Goal: Task Accomplishment & Management: Manage account settings

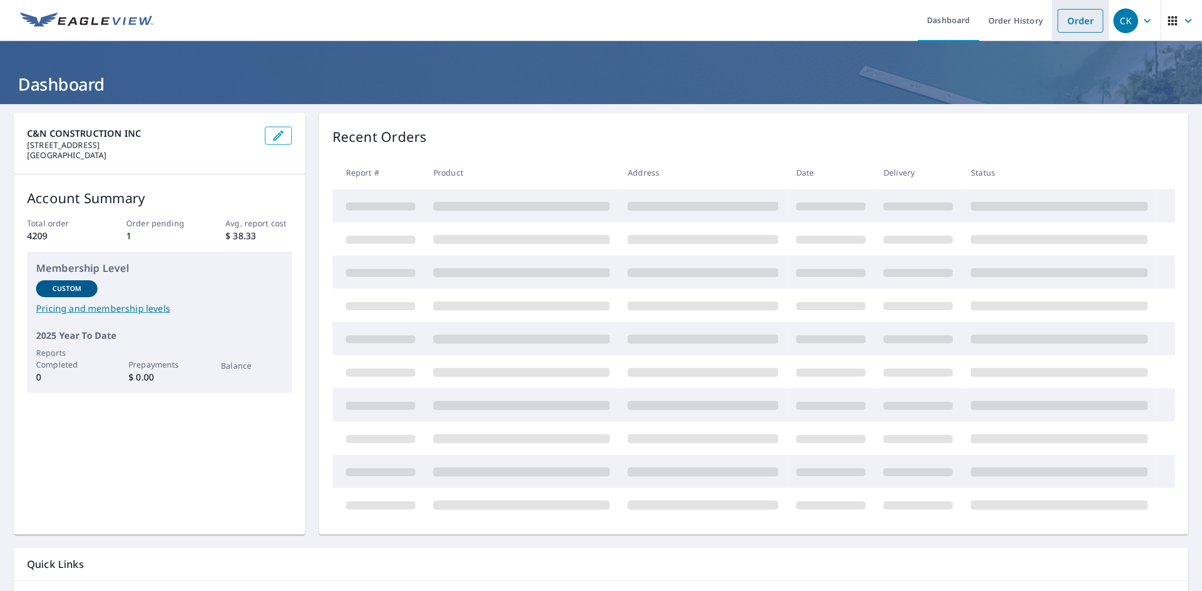
click at [1073, 19] on link "Order" at bounding box center [1080, 21] width 46 height 24
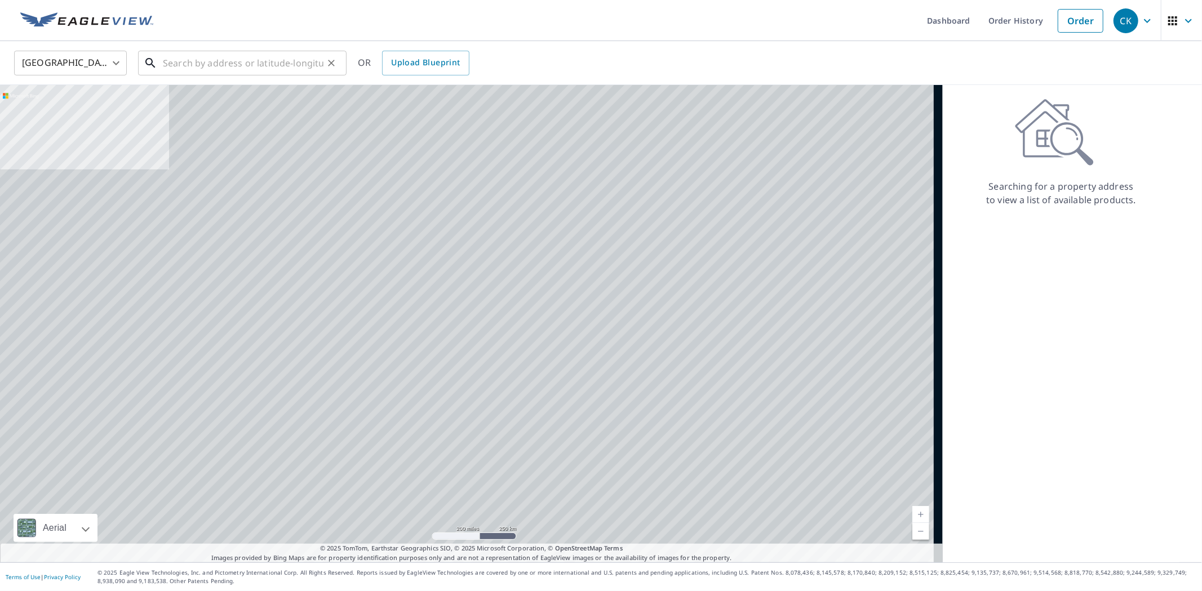
click at [302, 63] on input "text" at bounding box center [243, 63] width 161 height 32
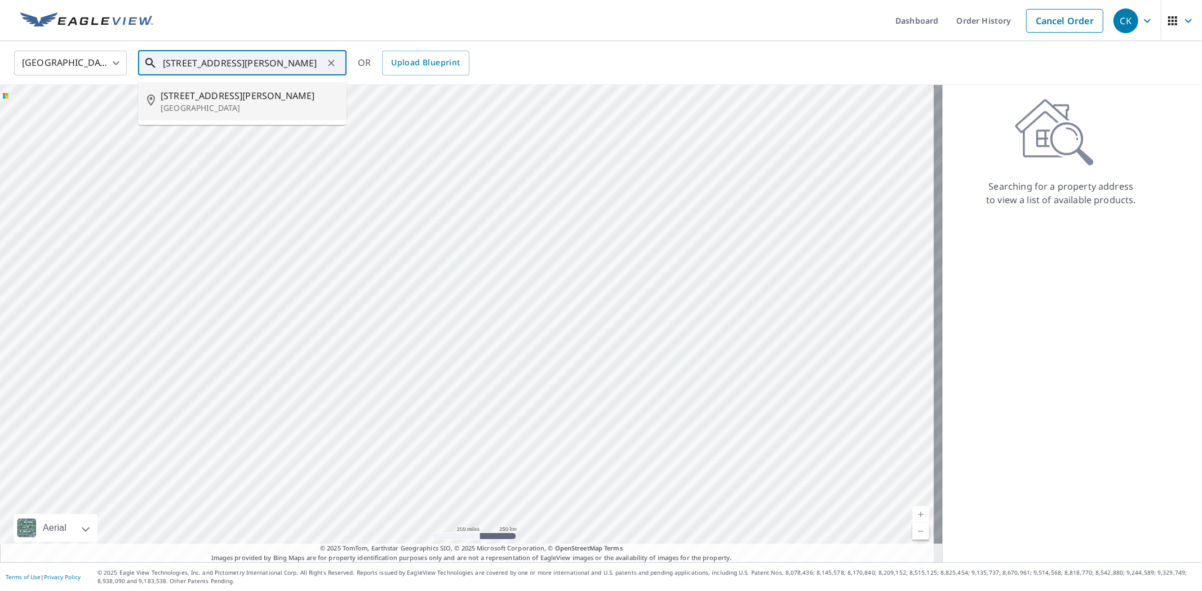
click at [257, 98] on span "[STREET_ADDRESS][PERSON_NAME]" at bounding box center [249, 96] width 177 height 14
type input "[STREET_ADDRESS][PERSON_NAME]"
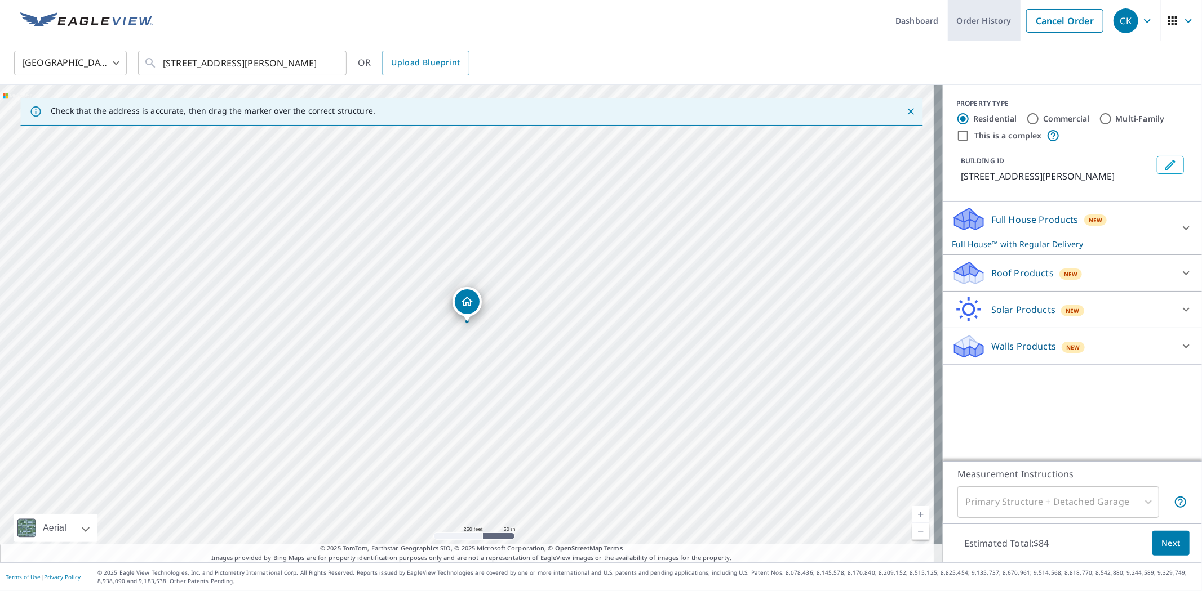
click at [958, 24] on link "Order History" at bounding box center [983, 20] width 73 height 41
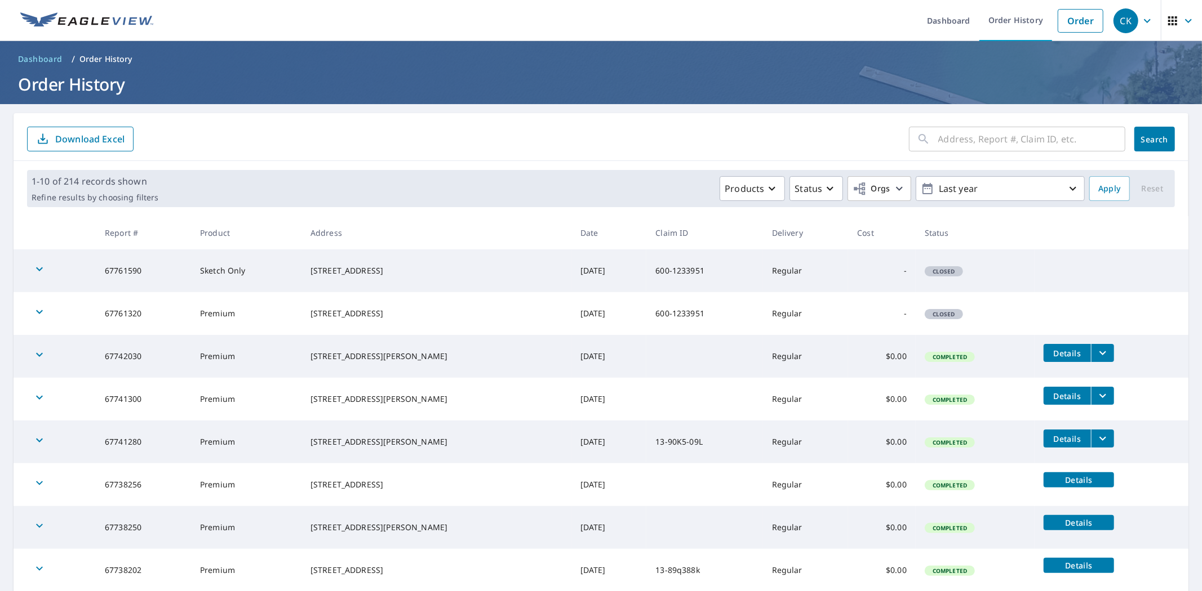
click at [968, 143] on input "text" at bounding box center [1031, 139] width 187 height 32
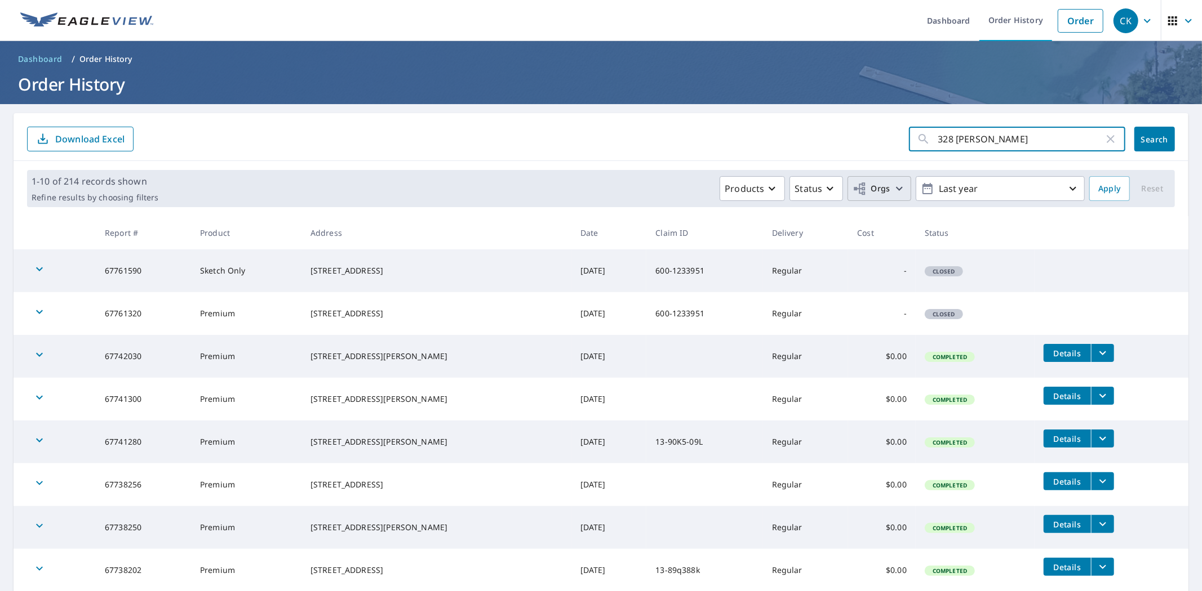
type input "328 [PERSON_NAME]"
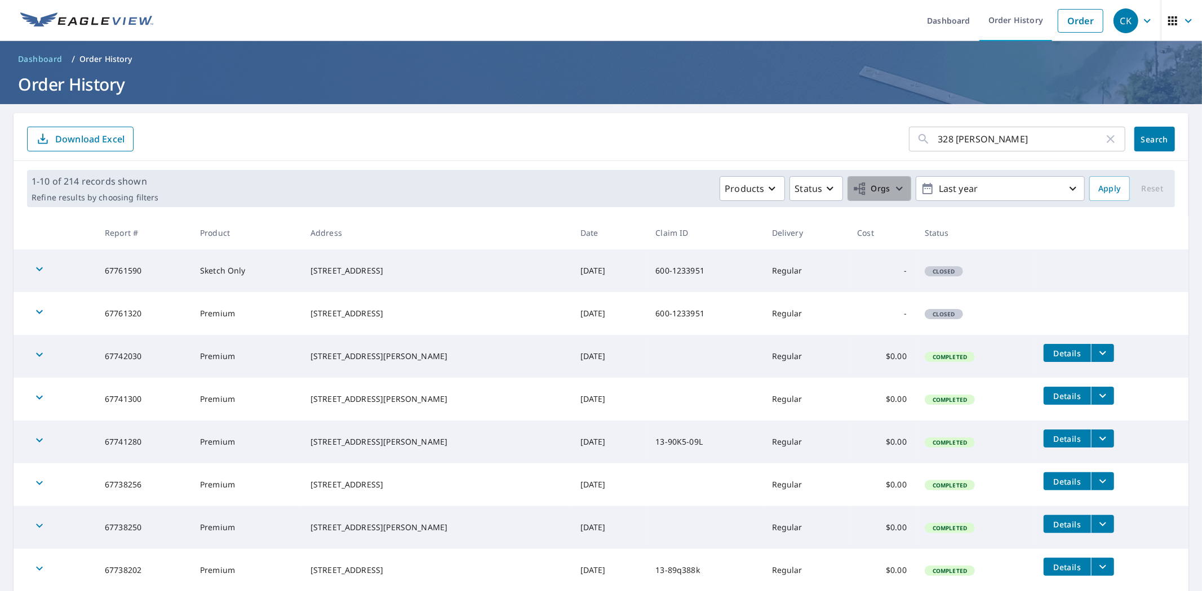
click at [864, 189] on span "Orgs" at bounding box center [871, 189] width 38 height 14
click at [781, 256] on div "C&N Construction, Inc." at bounding box center [766, 254] width 248 height 24
click at [655, 254] on input "C&N Construction, Inc." at bounding box center [651, 254] width 14 height 14
checkbox input "true"
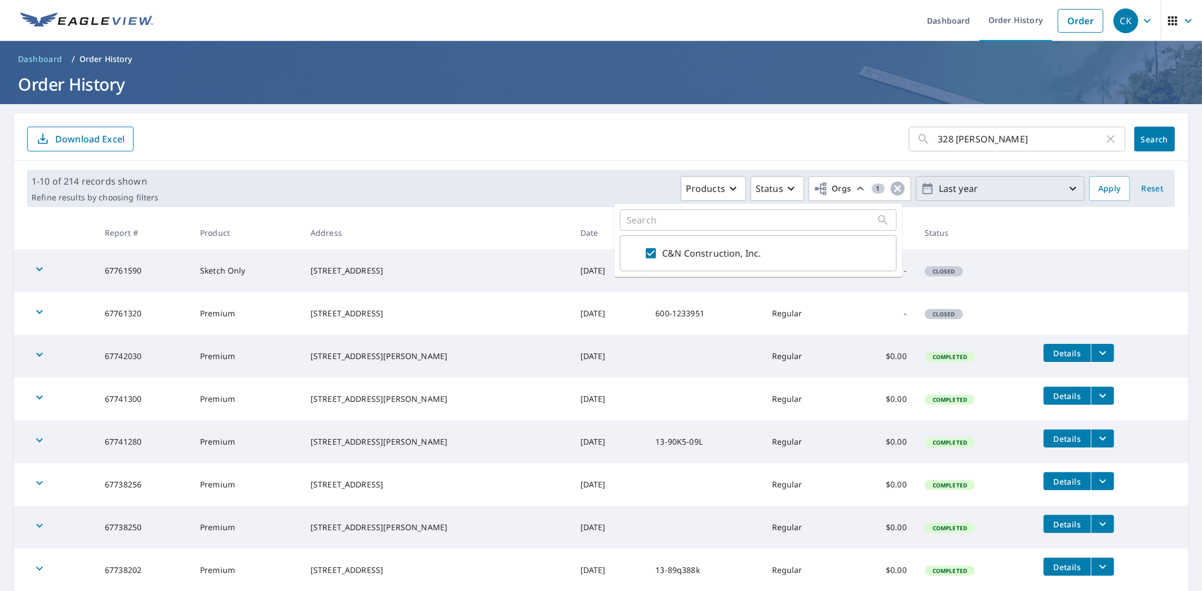
click at [978, 193] on p "Last year" at bounding box center [1000, 189] width 132 height 20
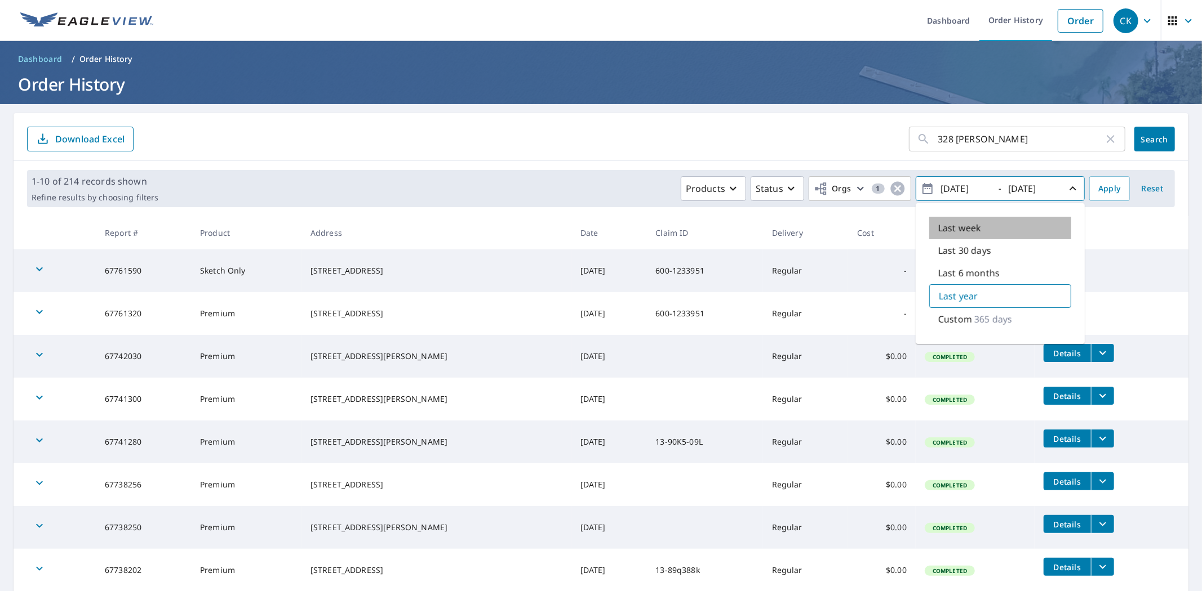
click at [969, 229] on p "Last week" at bounding box center [959, 228] width 43 height 14
type input "[DATE]"
click at [1110, 184] on span "Apply" at bounding box center [1109, 189] width 23 height 14
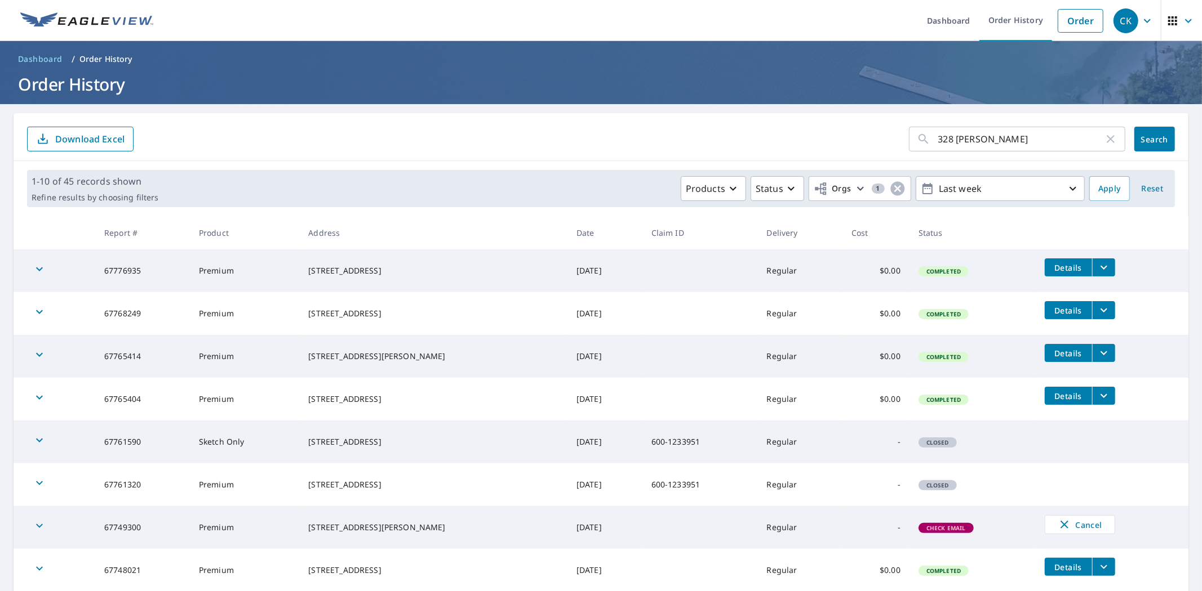
click at [1143, 142] on span "Search" at bounding box center [1154, 139] width 23 height 11
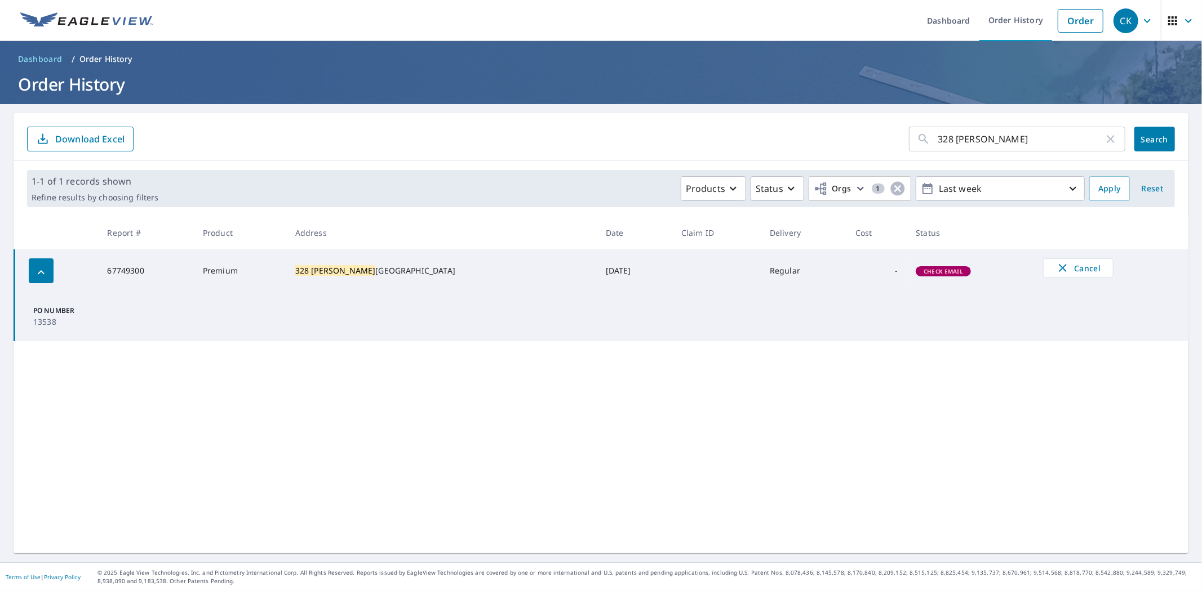
click at [916, 272] on span "Check Email" at bounding box center [942, 272] width 53 height 8
click at [107, 139] on p "Download Excel" at bounding box center [89, 139] width 69 height 12
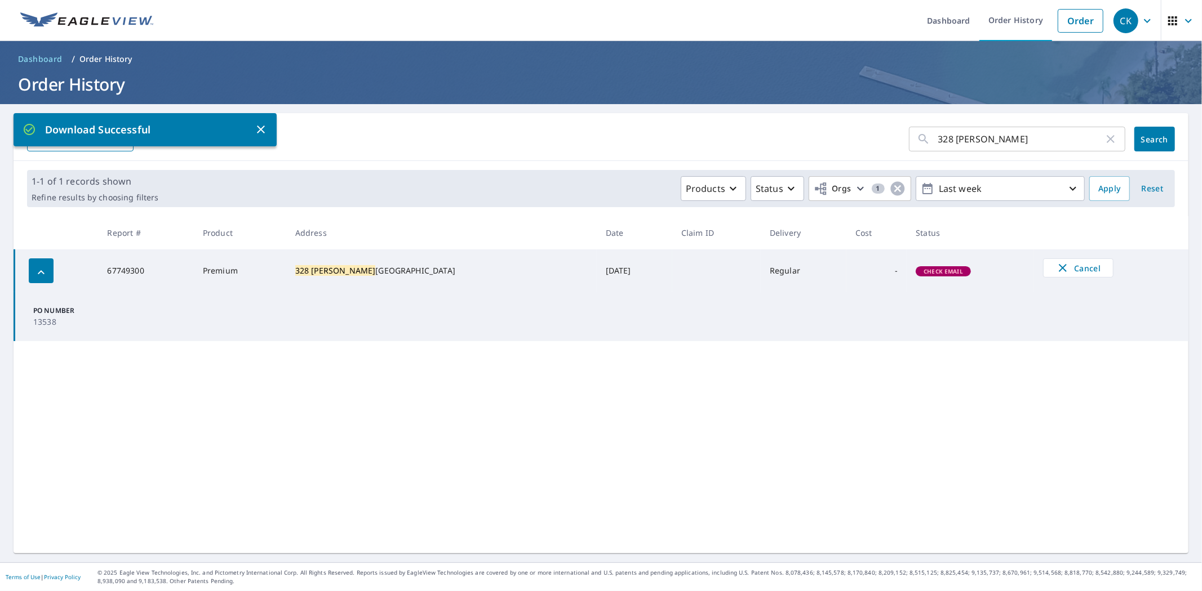
click at [916, 273] on span "Check Email" at bounding box center [942, 272] width 53 height 8
click at [40, 273] on icon "button" at bounding box center [41, 273] width 14 height 14
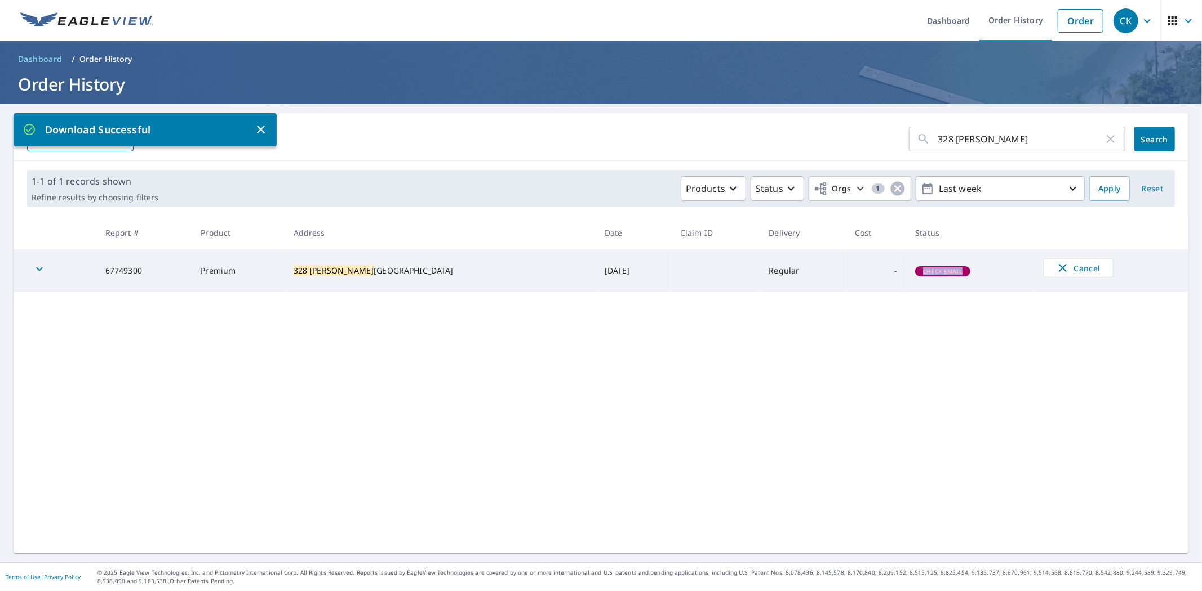
click at [40, 273] on icon "button" at bounding box center [40, 269] width 14 height 14
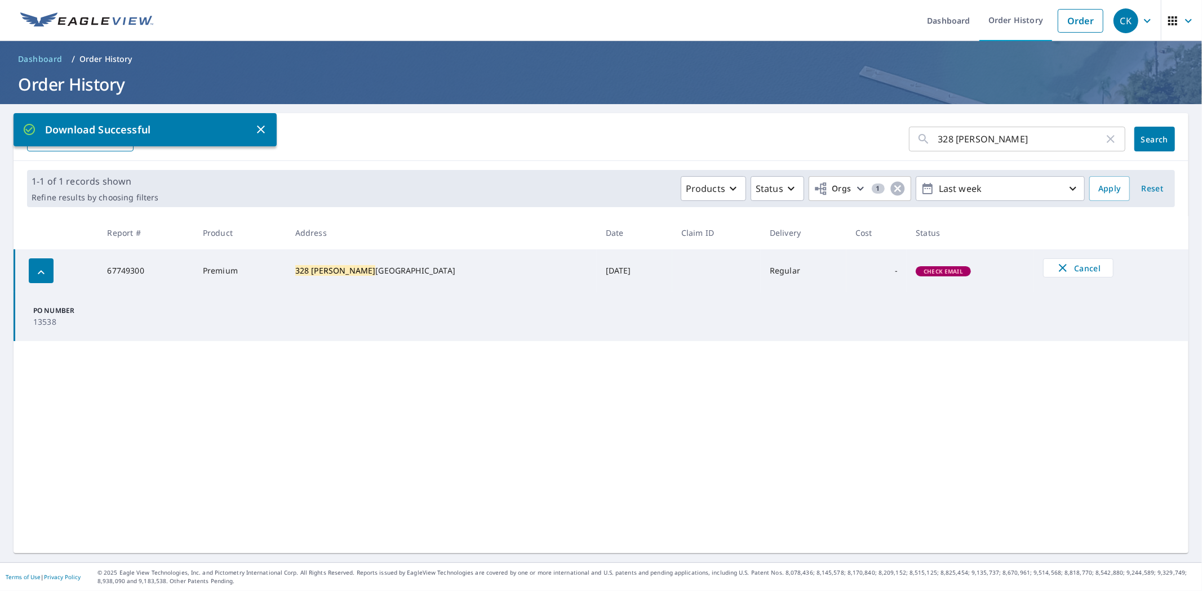
click at [919, 263] on td "Check Email" at bounding box center [969, 271] width 127 height 43
click at [915, 266] on div "Check Email" at bounding box center [942, 271] width 55 height 10
click at [1116, 21] on div "CK" at bounding box center [1125, 20] width 25 height 25
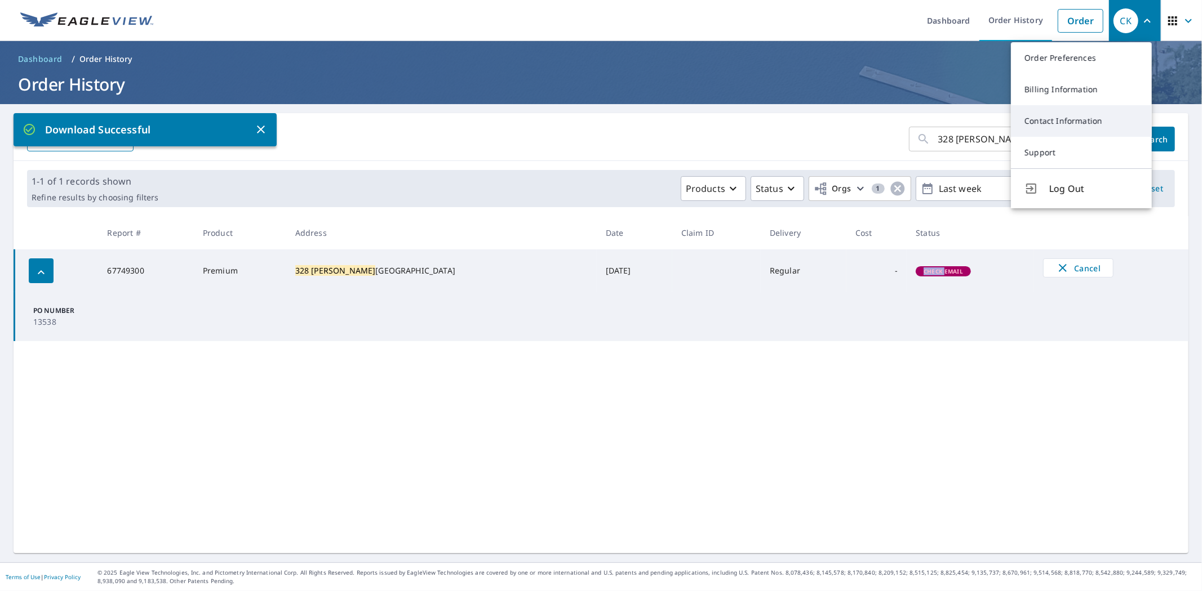
click at [1062, 113] on link "Contact Information" at bounding box center [1081, 121] width 141 height 32
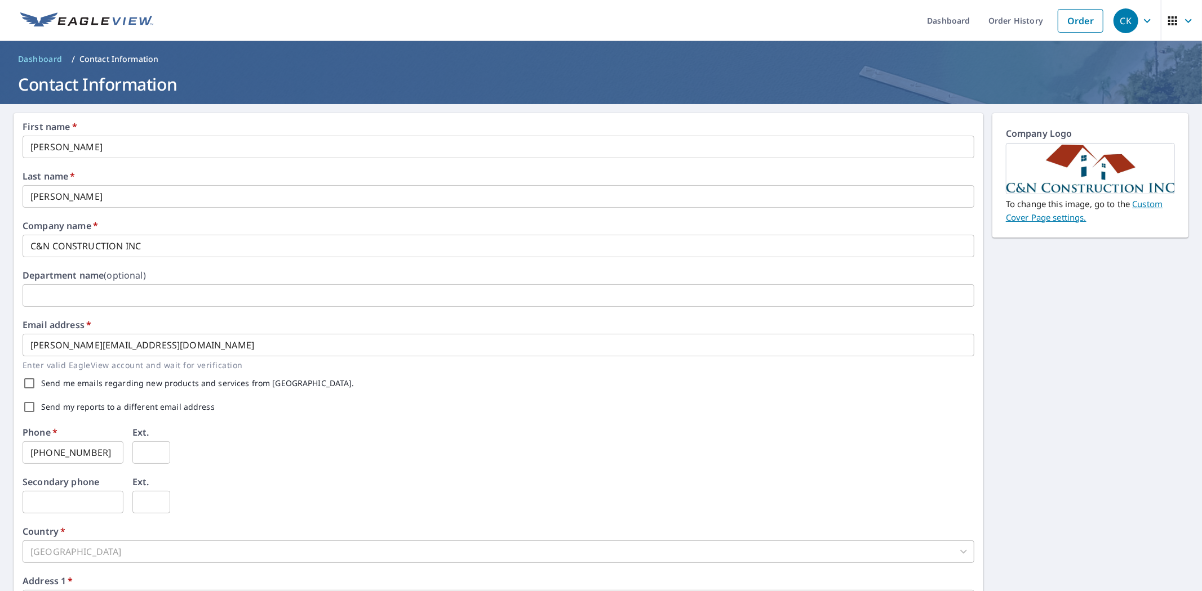
click at [1127, 19] on div "CK" at bounding box center [1125, 20] width 25 height 25
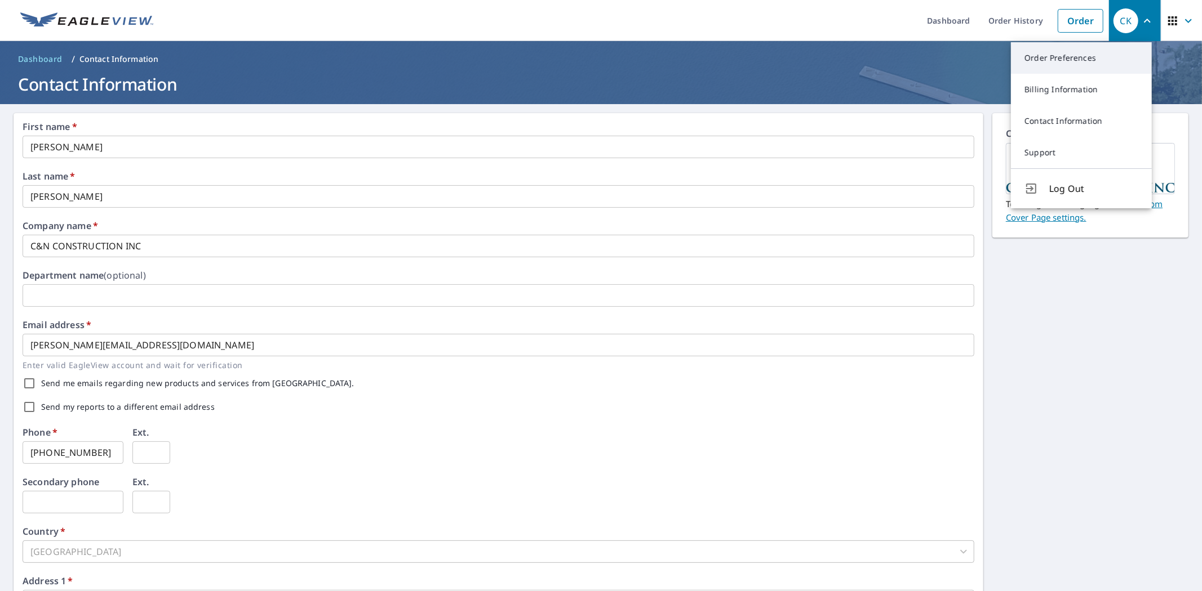
click at [1090, 55] on link "Order Preferences" at bounding box center [1081, 58] width 141 height 32
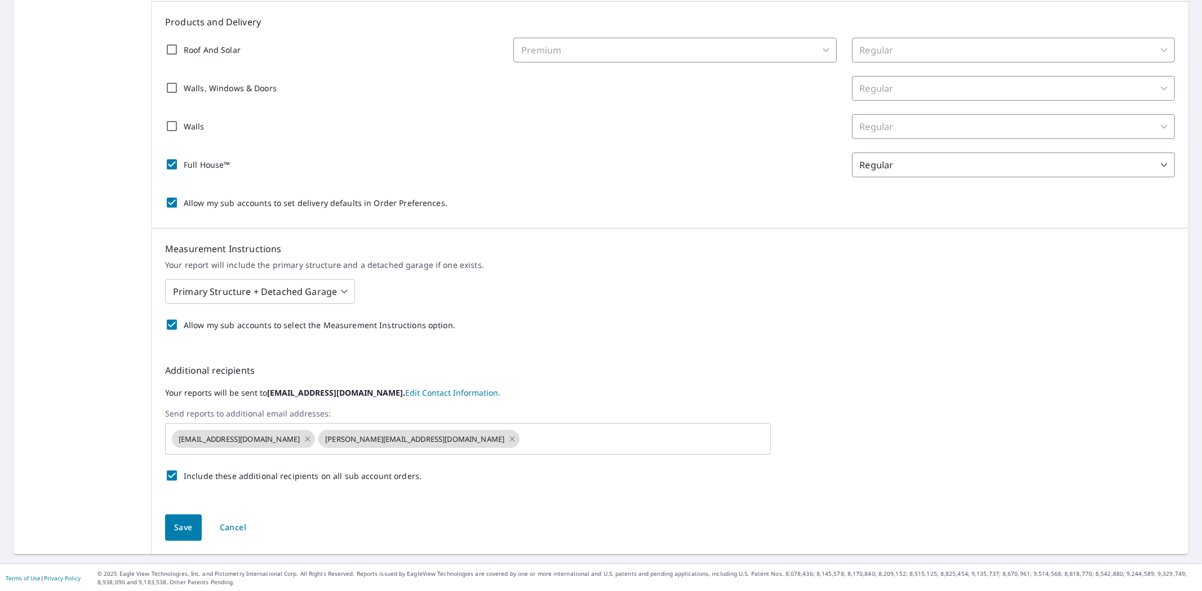
scroll to position [253, 0]
click at [521, 437] on input "text" at bounding box center [635, 438] width 228 height 21
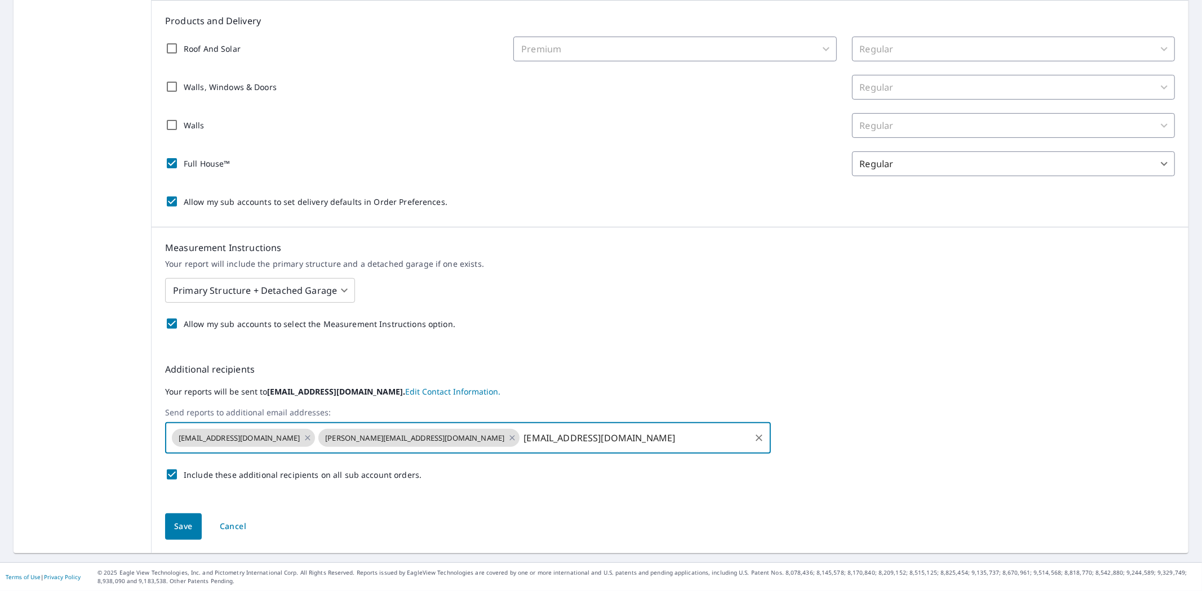
type input "[EMAIL_ADDRESS][DOMAIN_NAME]"
click at [446, 479] on div "Include these additional recipients on all sub account orders." at bounding box center [669, 475] width 1009 height 24
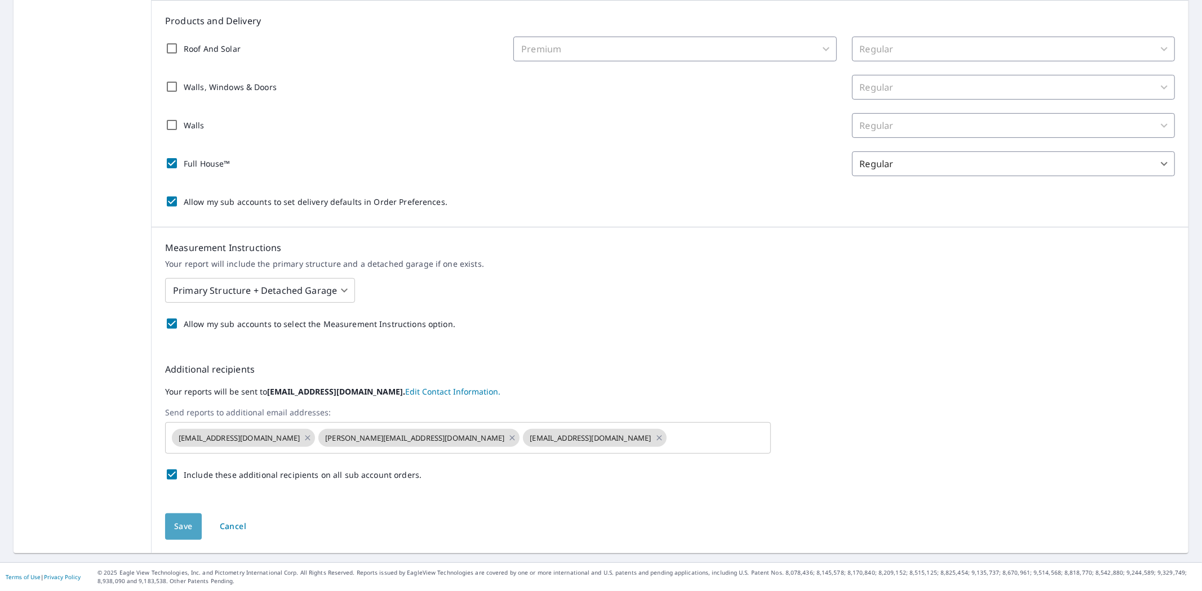
click at [167, 531] on button "Save" at bounding box center [183, 527] width 37 height 26
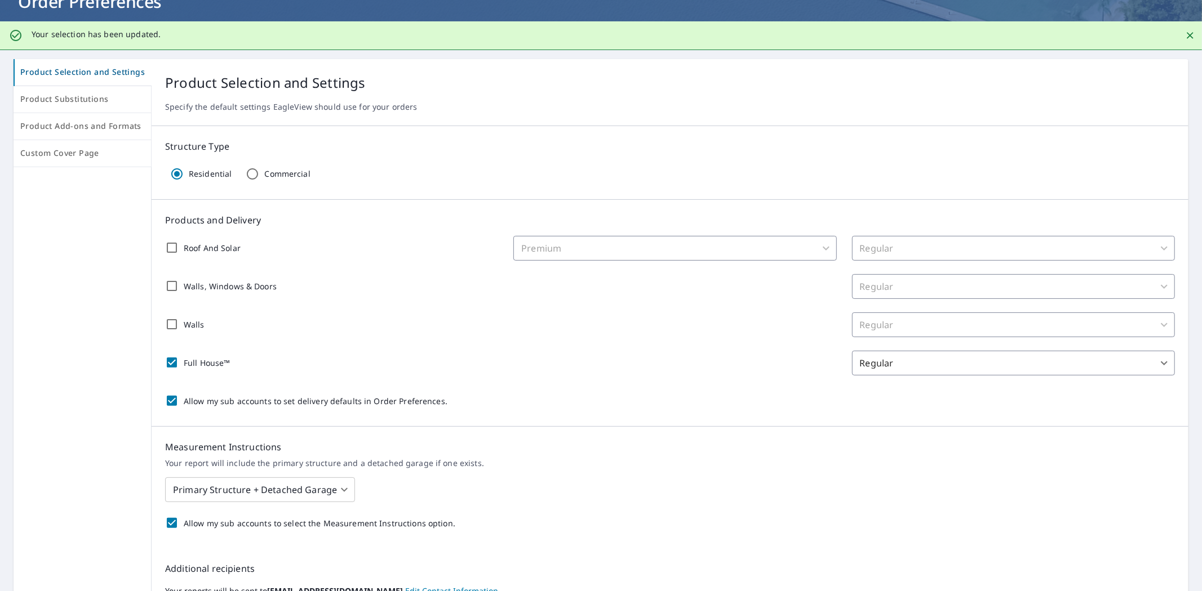
scroll to position [250, 0]
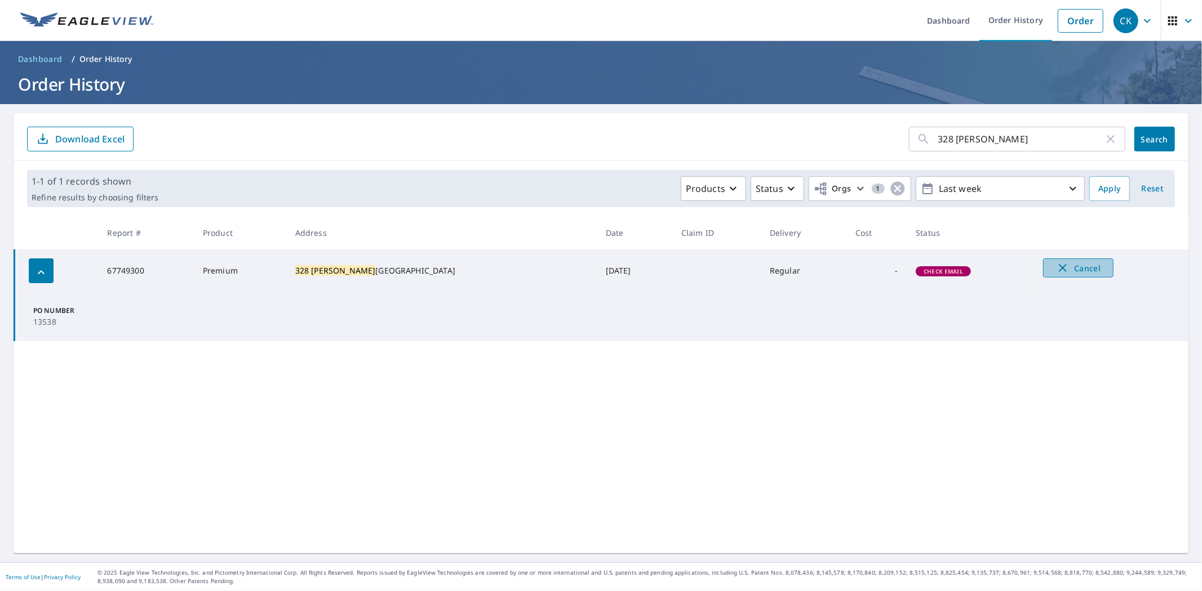
click at [1055, 270] on span "Cancel" at bounding box center [1078, 268] width 47 height 14
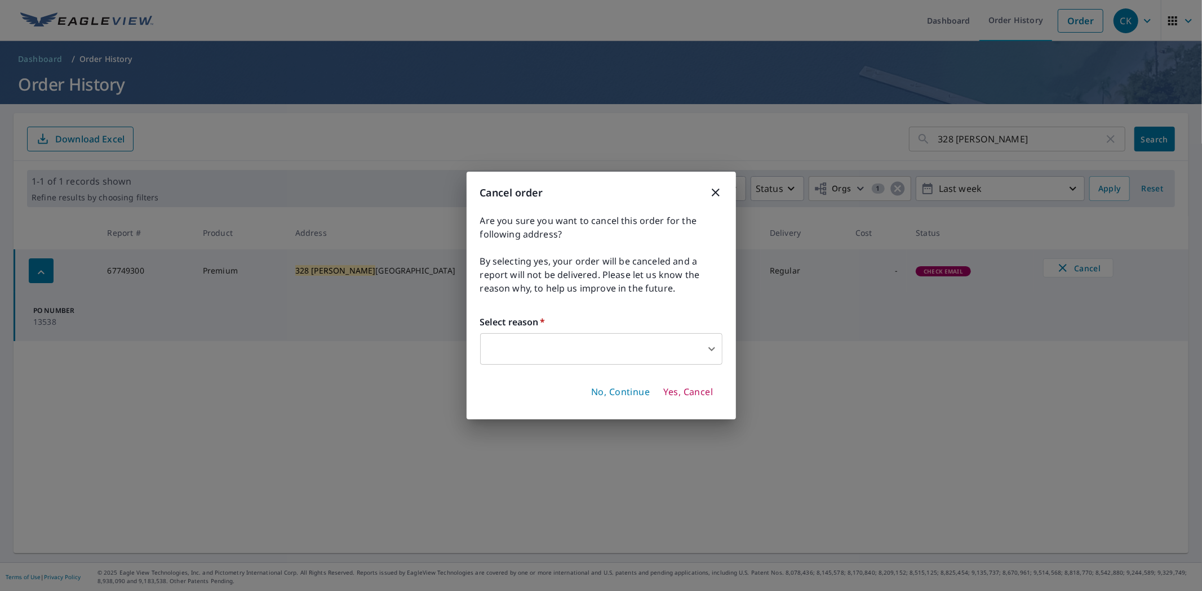
click at [659, 346] on body "CK CK Dashboard Order History Order CK Dashboard / Order History Order History …" at bounding box center [601, 295] width 1202 height 591
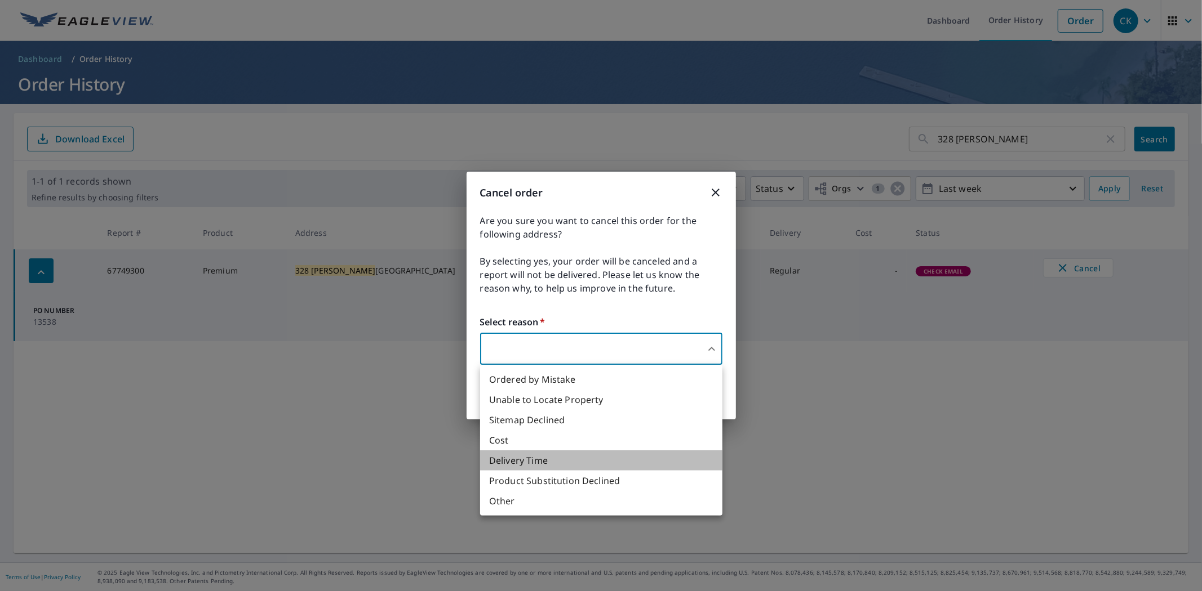
click at [521, 460] on li "Delivery Time" at bounding box center [601, 461] width 242 height 20
type input "34"
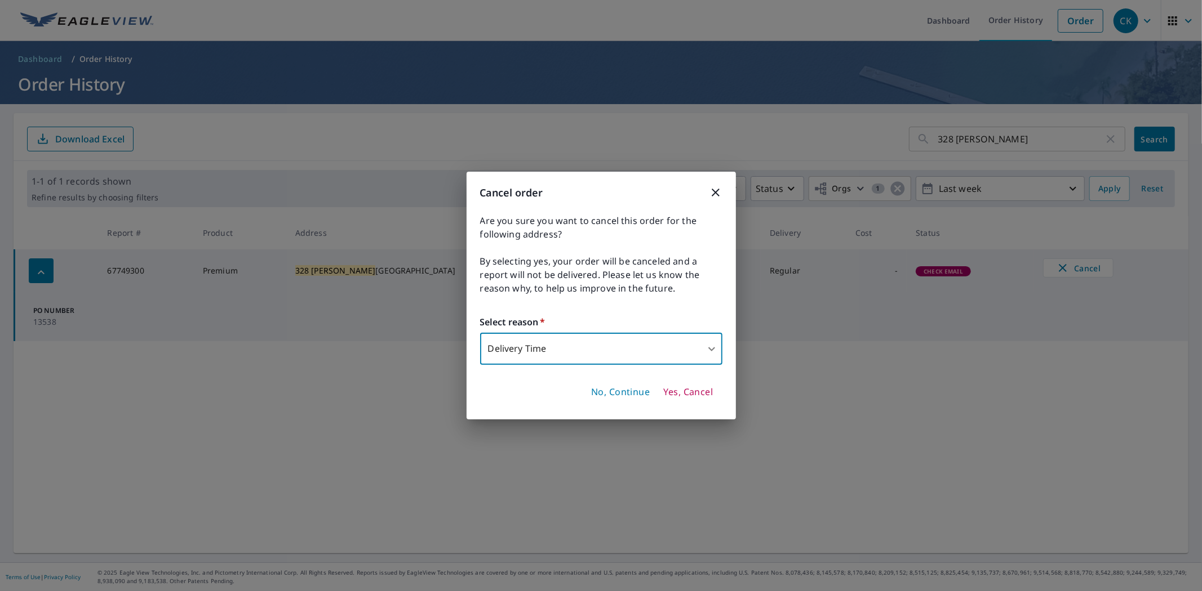
click at [694, 395] on span "Yes, Cancel" at bounding box center [688, 392] width 50 height 12
